Goal: Task Accomplishment & Management: Use online tool/utility

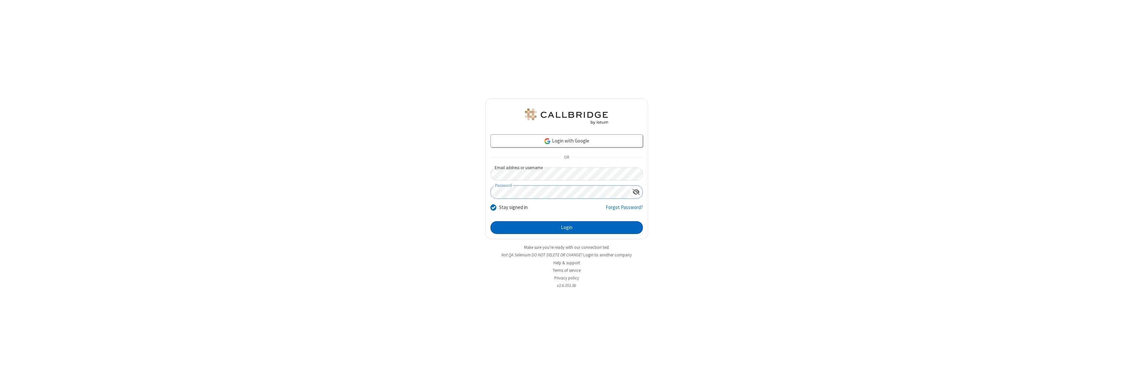
click at [566, 228] on button "Login" at bounding box center [566, 227] width 152 height 13
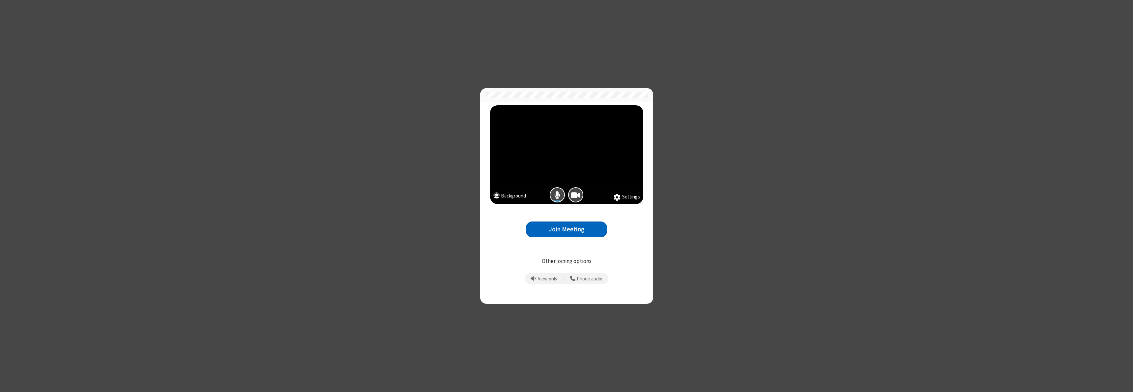
click at [566, 229] on button "Join Meeting" at bounding box center [566, 230] width 81 height 16
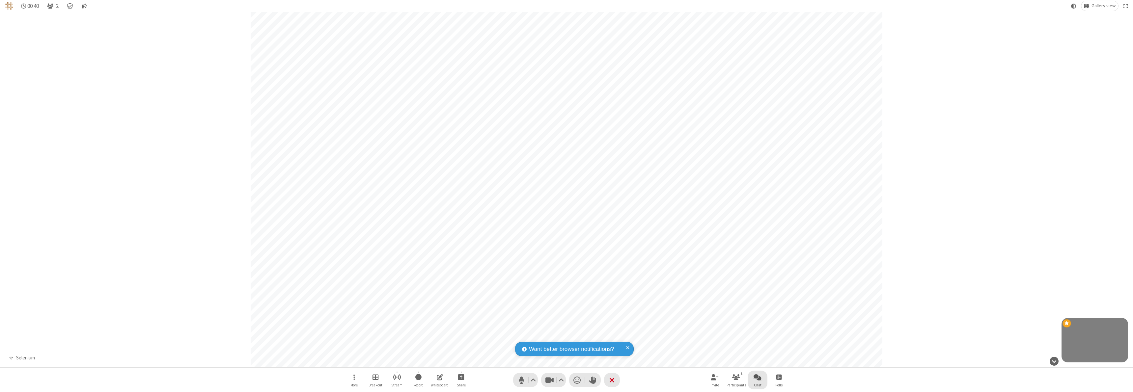
click at [757, 377] on span "Open chat" at bounding box center [757, 377] width 8 height 8
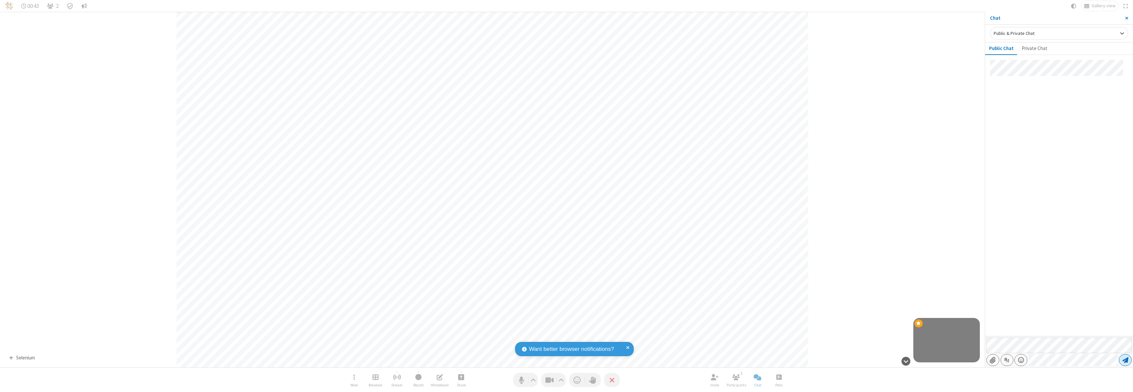
click at [1125, 360] on span "Send message" at bounding box center [1125, 360] width 6 height 7
